Goal: Task Accomplishment & Management: Manage account settings

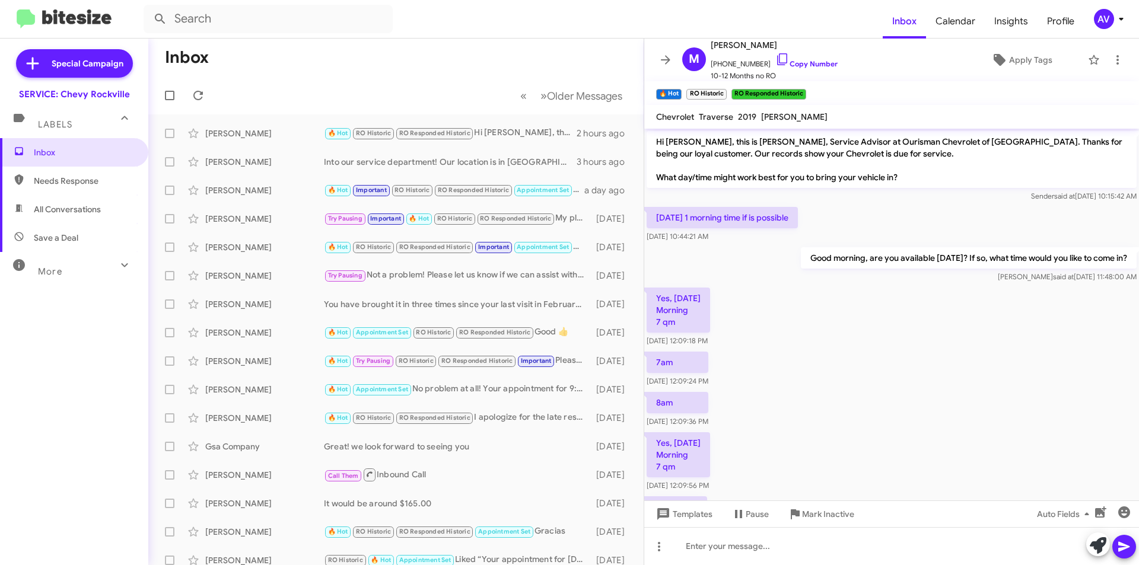
scroll to position [1116, 0]
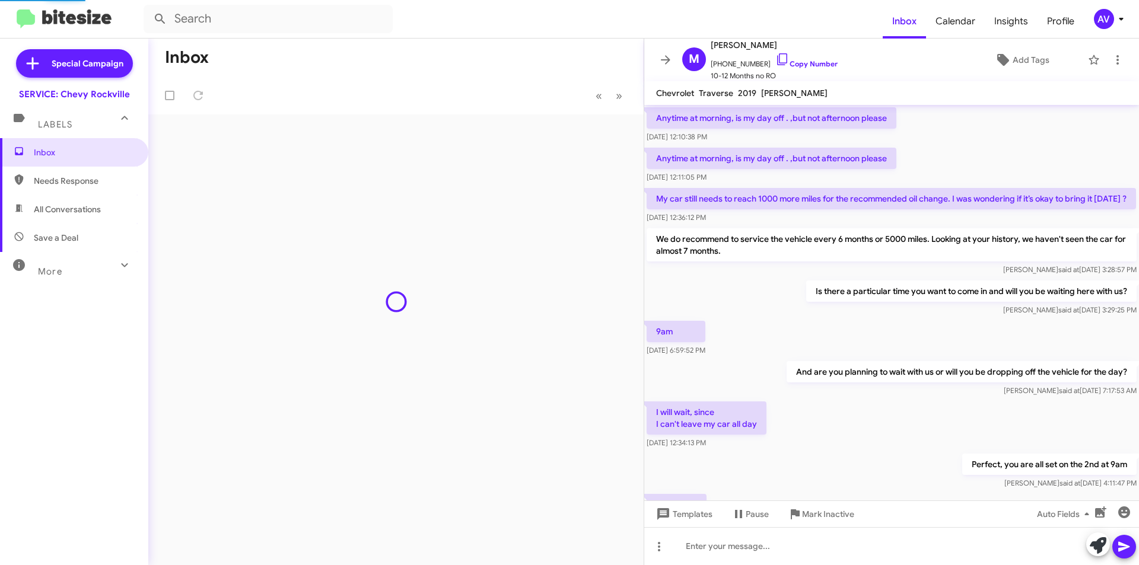
scroll to position [576, 0]
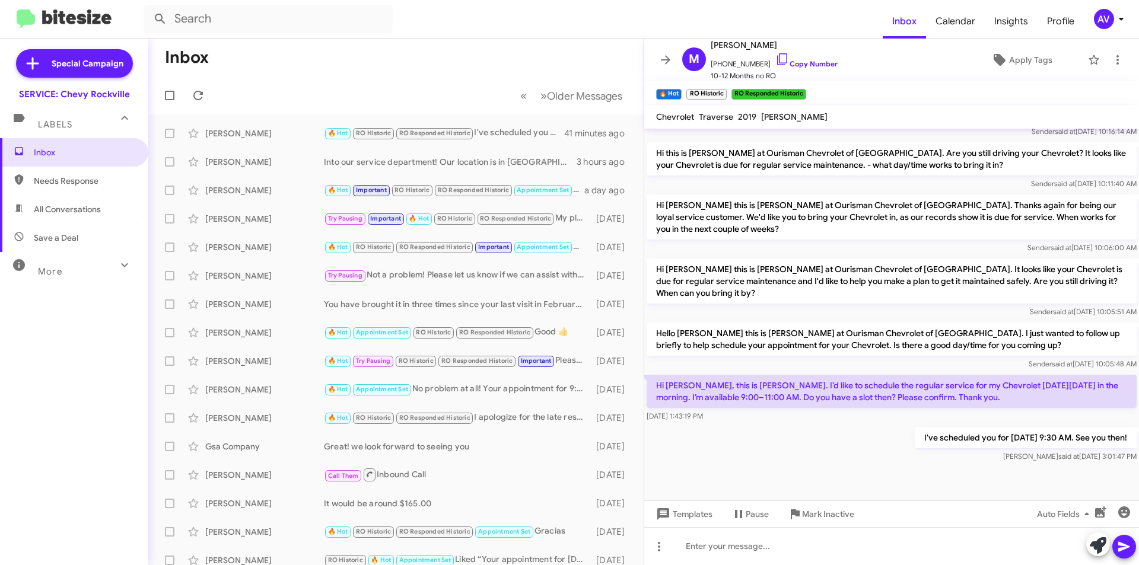
click at [1098, 12] on div "AV" at bounding box center [1104, 19] width 20 height 20
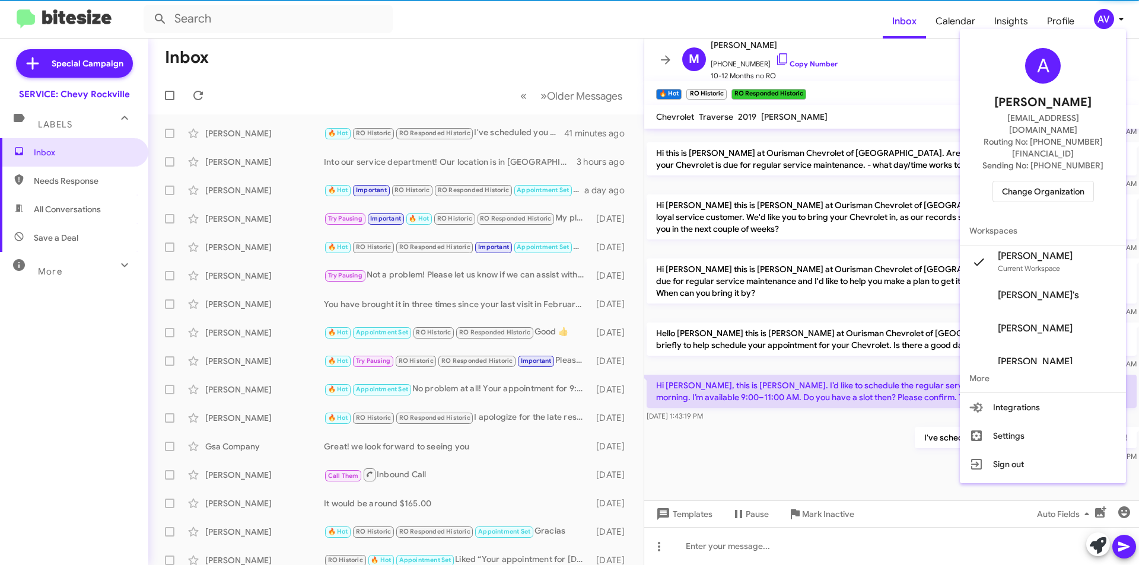
click at [1023, 181] on span "Change Organization" at bounding box center [1043, 191] width 82 height 20
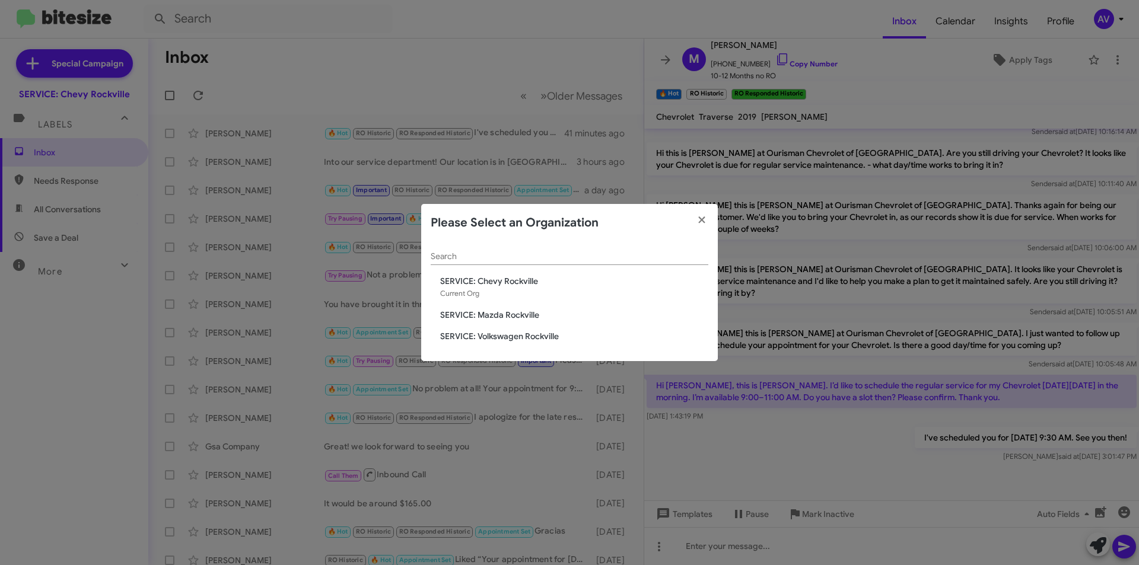
click at [544, 313] on span "SERVICE: Mazda Rockville" at bounding box center [574, 315] width 268 height 12
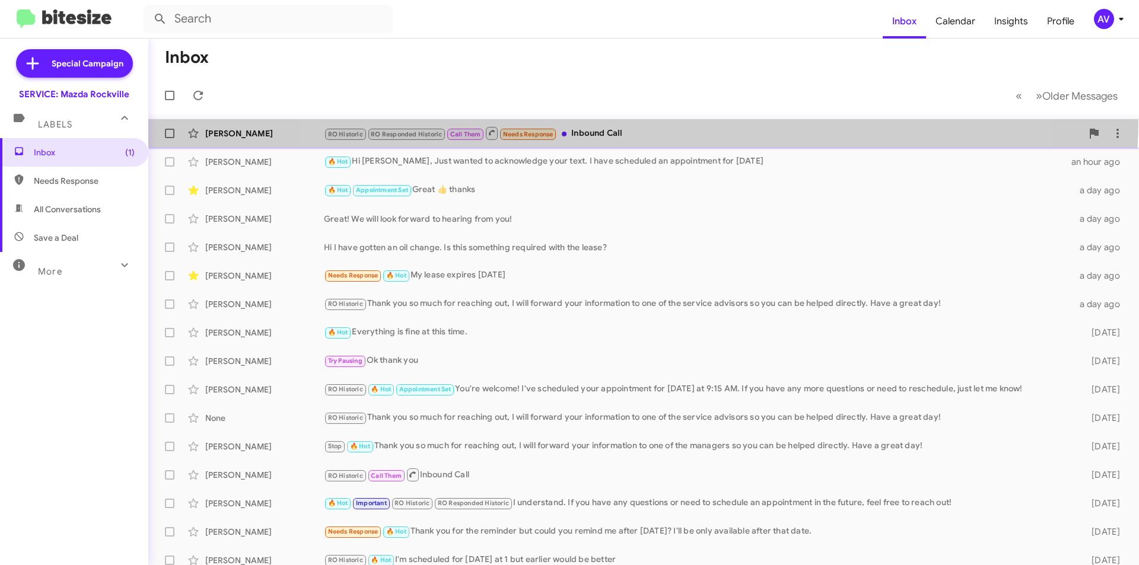
click at [643, 119] on span "[PERSON_NAME] RO Historic RO Responded Historic Call Them Needs Response Inboun…" at bounding box center [643, 133] width 991 height 28
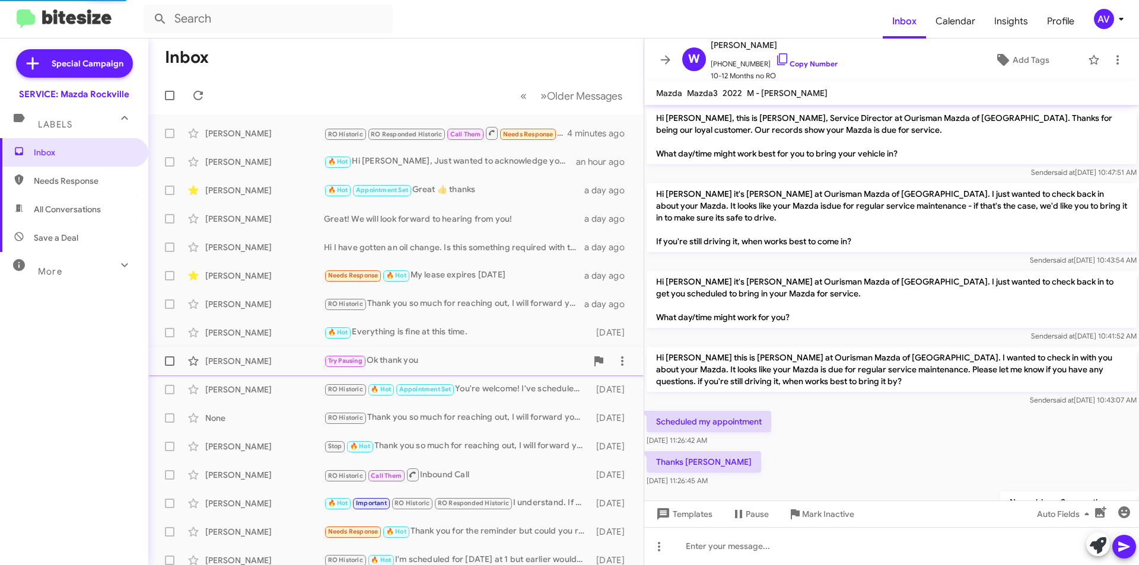
scroll to position [400, 0]
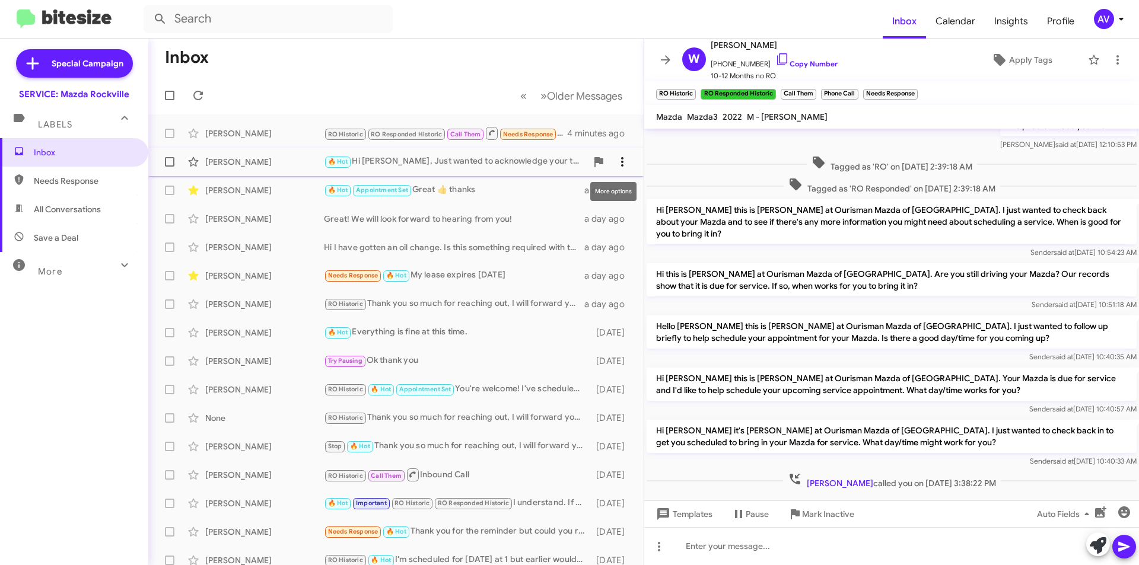
click at [619, 158] on icon at bounding box center [622, 162] width 14 height 14
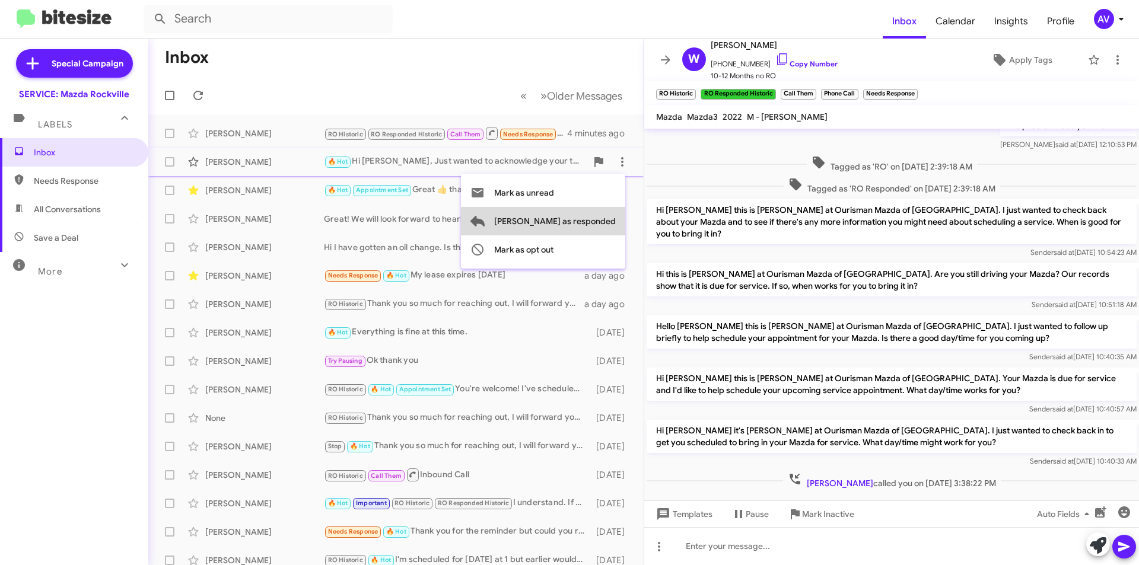
click at [604, 222] on span "[PERSON_NAME] as responded" at bounding box center [555, 221] width 122 height 28
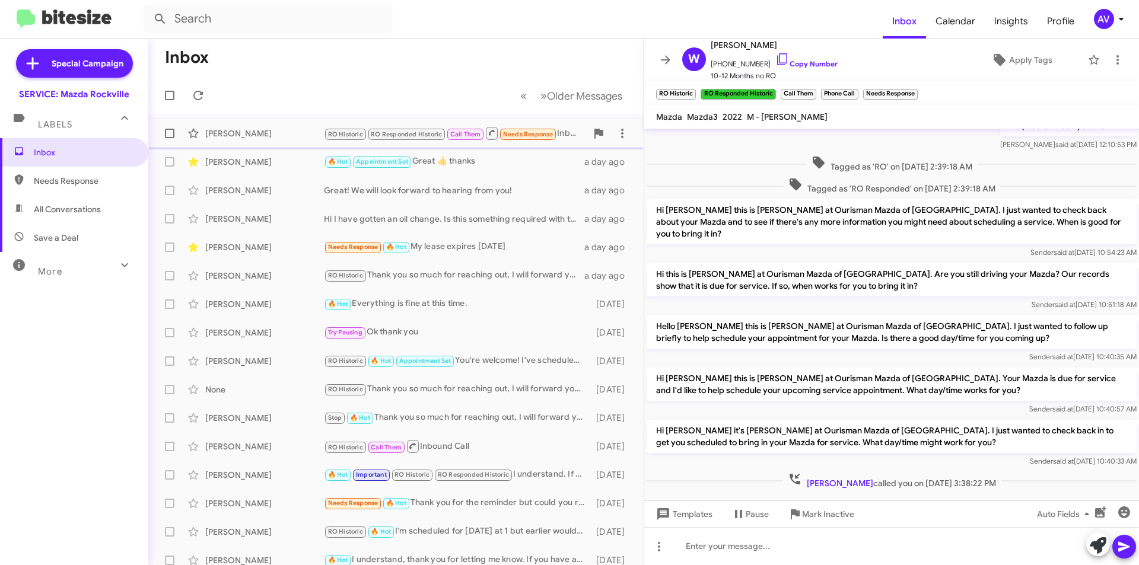
click at [563, 130] on div "RO Historic RO Responded Historic Call Them Needs Response Inbound Call" at bounding box center [455, 133] width 263 height 15
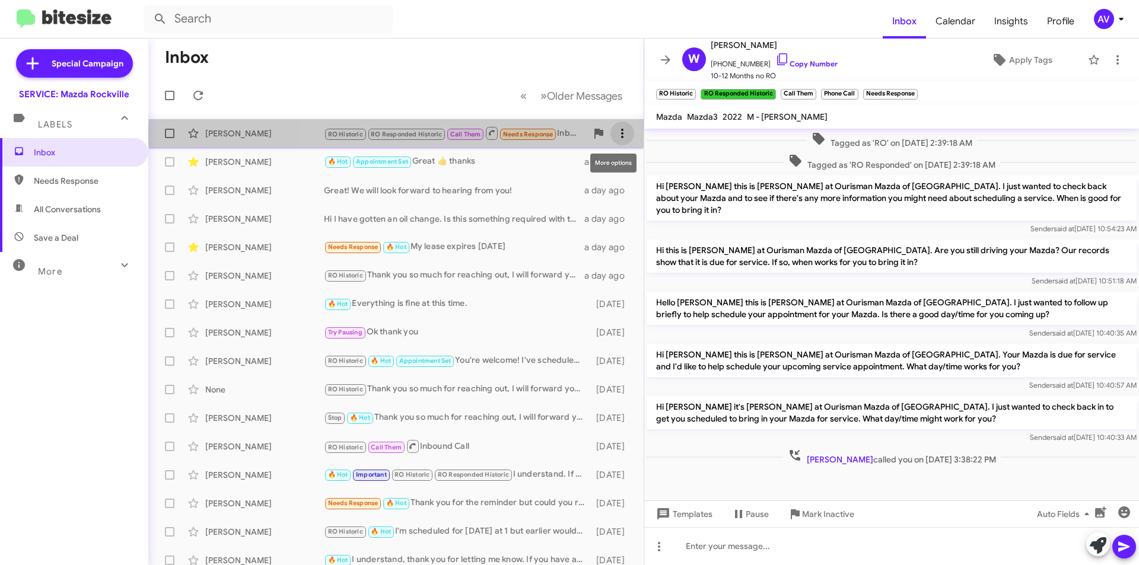
click at [615, 136] on icon at bounding box center [622, 133] width 14 height 14
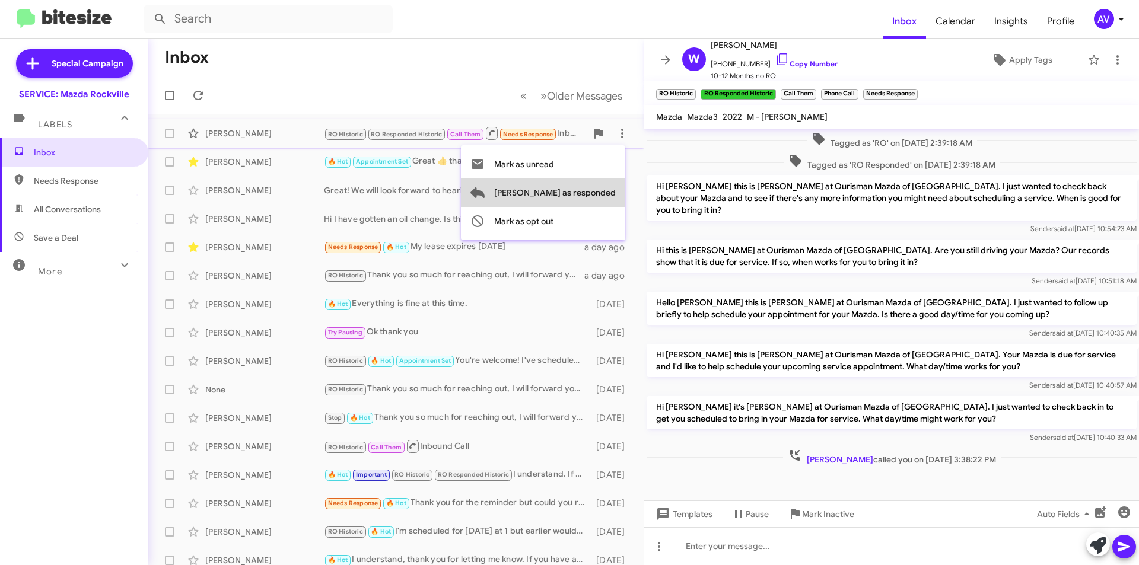
click at [600, 197] on span "[PERSON_NAME] as responded" at bounding box center [555, 193] width 122 height 28
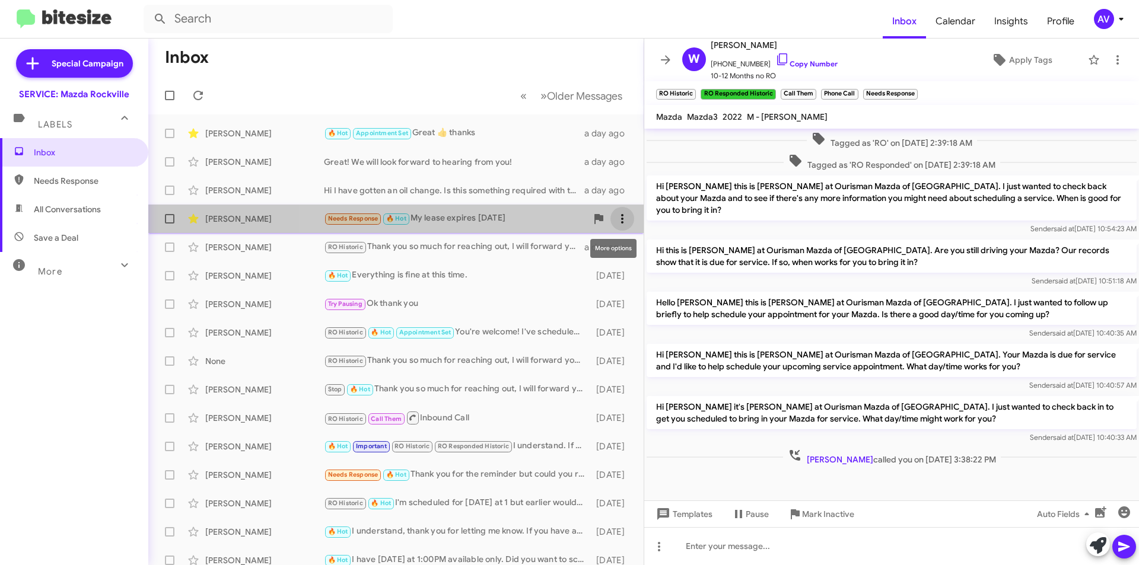
click at [622, 214] on span at bounding box center [622, 219] width 24 height 14
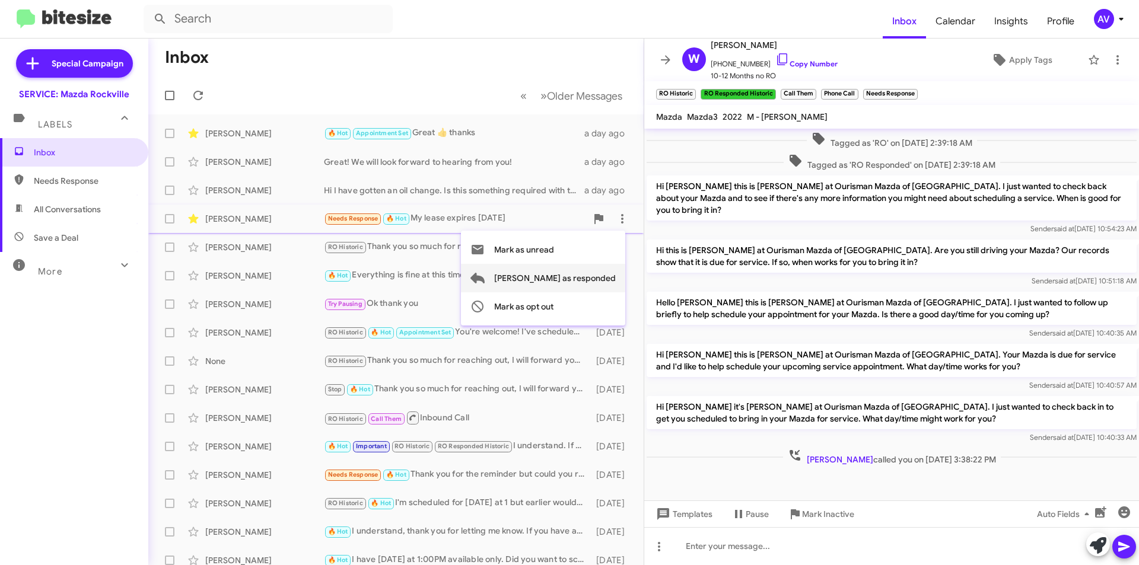
click at [593, 279] on span "[PERSON_NAME] as responded" at bounding box center [555, 278] width 122 height 28
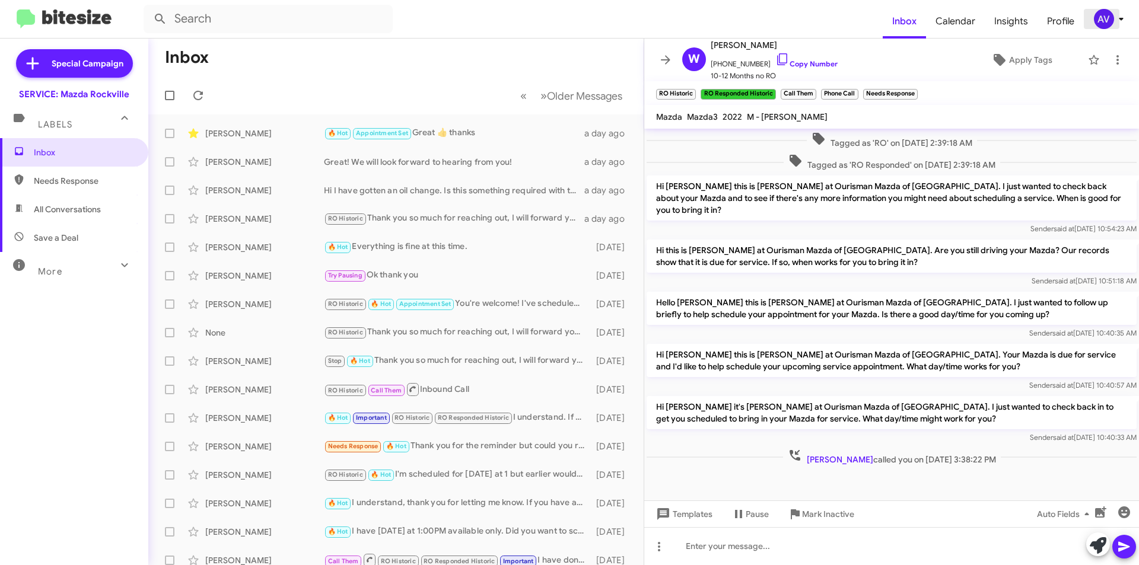
click at [1103, 12] on div "AV" at bounding box center [1104, 19] width 20 height 20
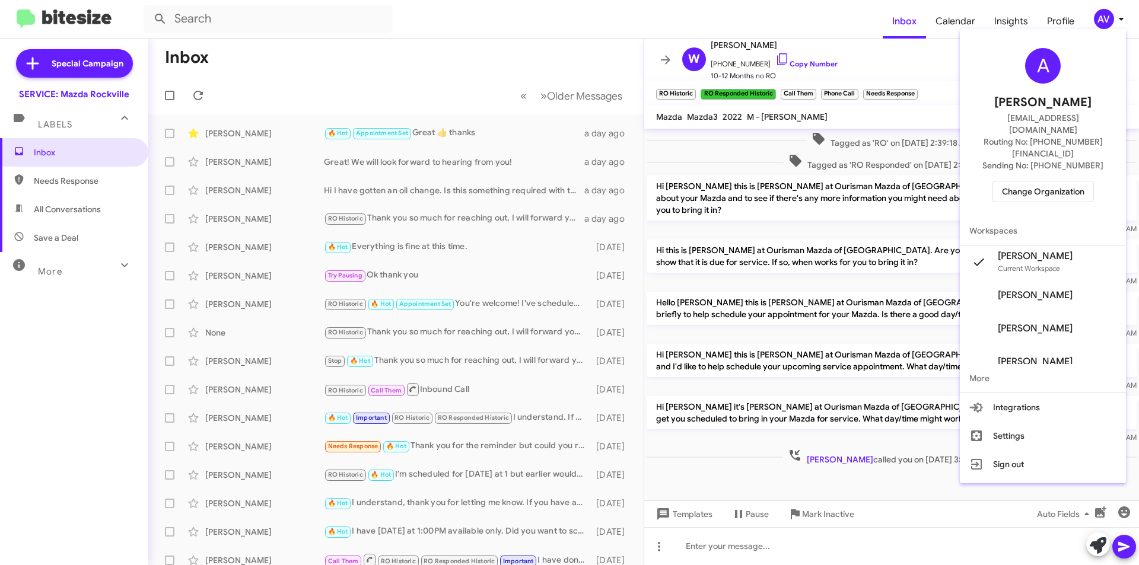
click at [1045, 181] on span "Change Organization" at bounding box center [1043, 191] width 82 height 20
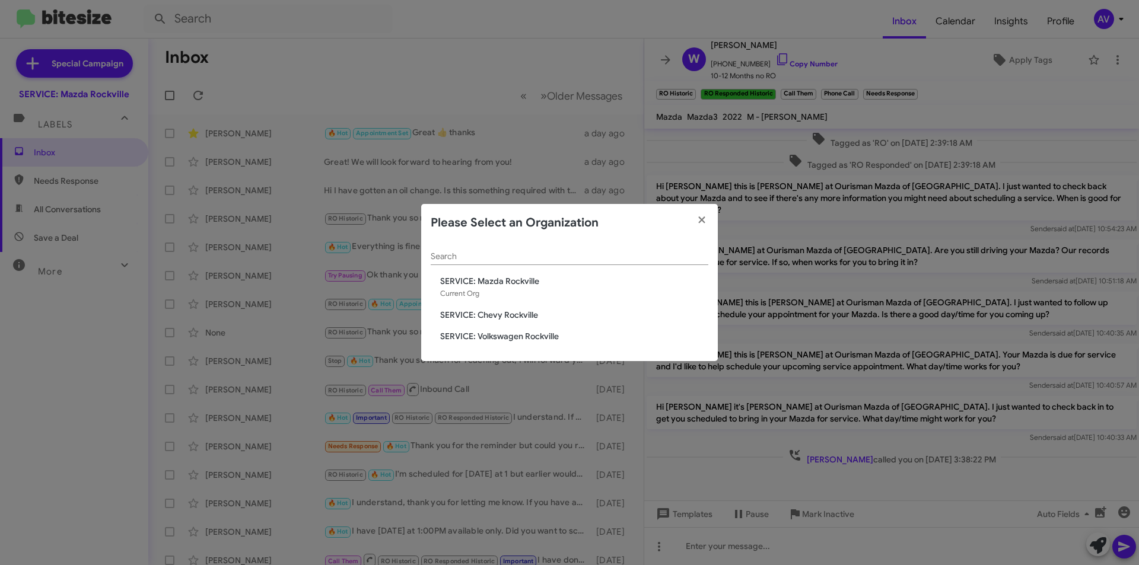
click at [510, 310] on span "SERVICE: Chevy Rockville" at bounding box center [574, 315] width 268 height 12
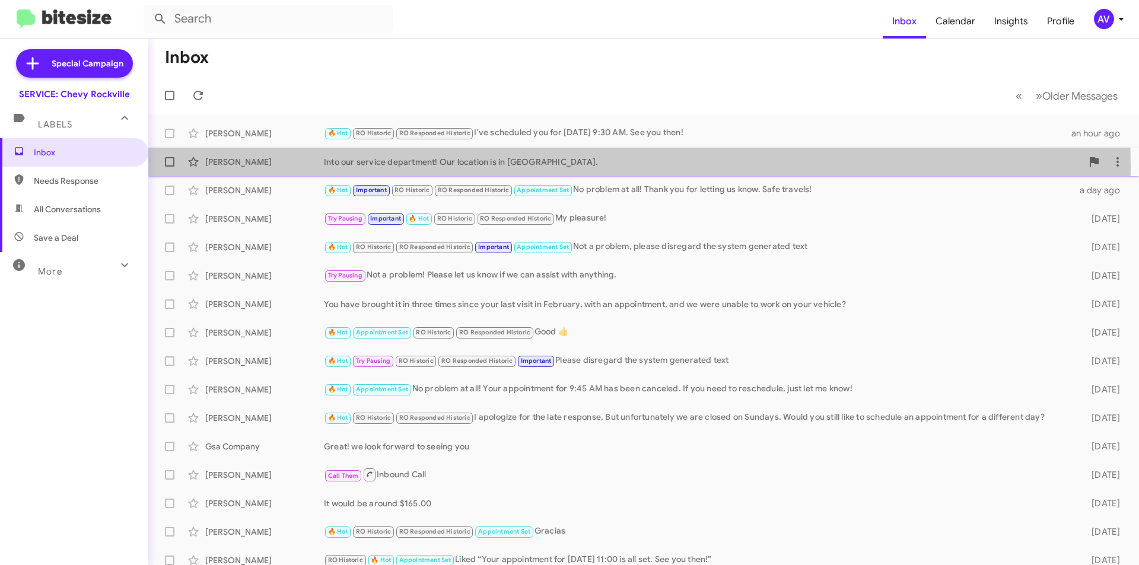
click at [482, 167] on div "Into our service department! Our location is in Rockville." at bounding box center [703, 162] width 758 height 12
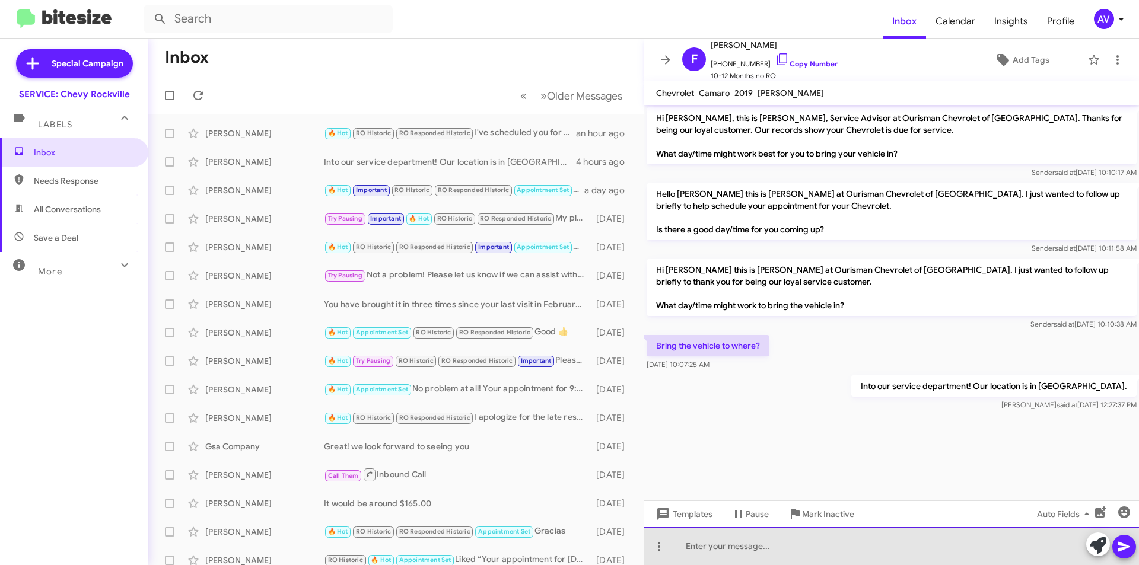
click at [762, 551] on div at bounding box center [891, 546] width 495 height 38
